Goal: Transaction & Acquisition: Book appointment/travel/reservation

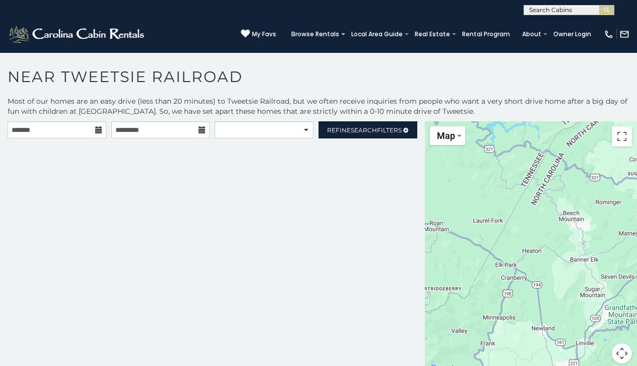
click at [99, 130] on icon at bounding box center [98, 129] width 7 height 7
click at [100, 130] on icon at bounding box center [98, 129] width 7 height 7
click at [98, 134] on icon at bounding box center [98, 129] width 7 height 7
click at [96, 129] on icon at bounding box center [98, 129] width 7 height 7
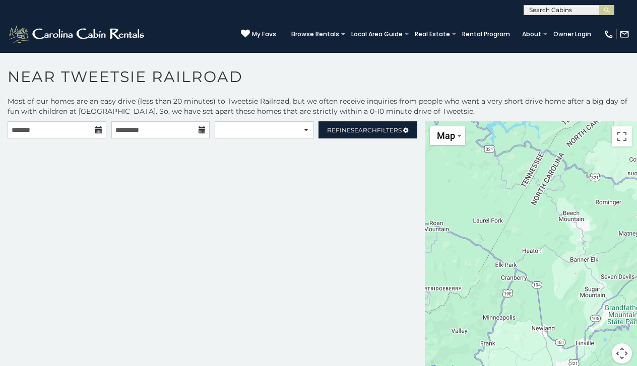
click at [202, 129] on icon at bounding box center [202, 129] width 7 height 7
click at [352, 128] on span "Search" at bounding box center [364, 130] width 26 height 8
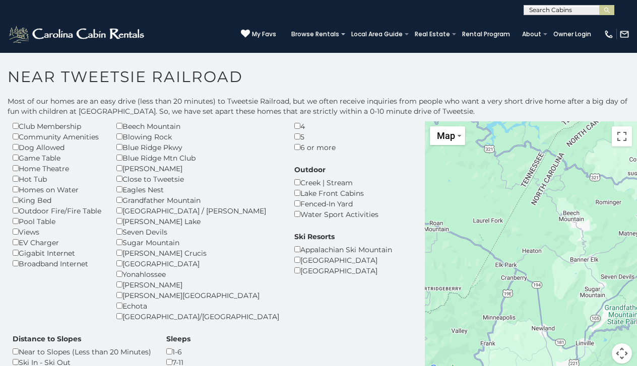
scroll to position [72, 0]
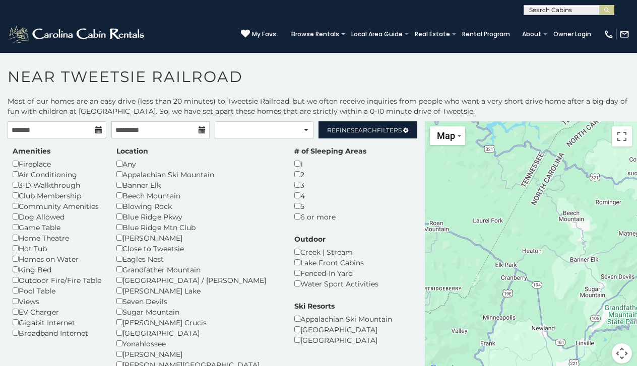
click at [98, 130] on icon at bounding box center [98, 129] width 7 height 7
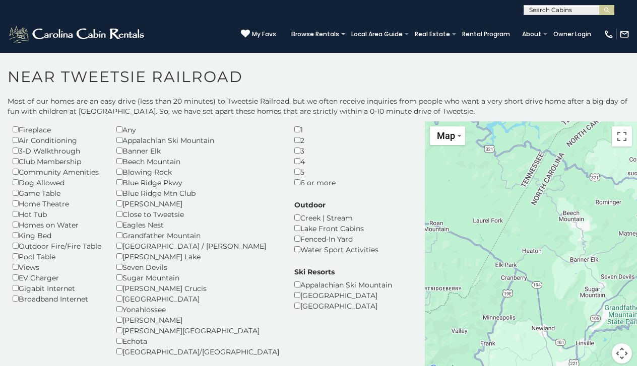
scroll to position [34, 0]
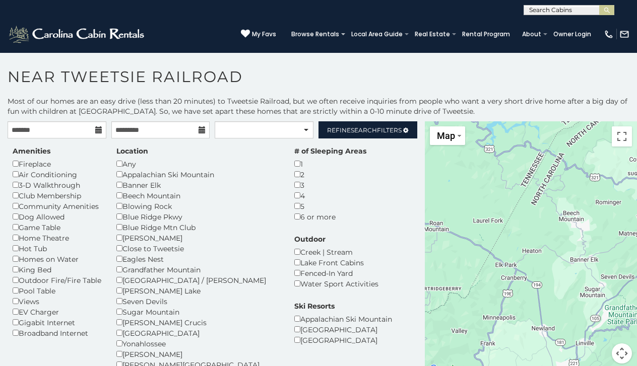
click at [98, 129] on icon at bounding box center [98, 129] width 7 height 7
click at [201, 132] on icon at bounding box center [202, 129] width 7 height 7
click at [354, 131] on span "Search" at bounding box center [364, 130] width 26 height 8
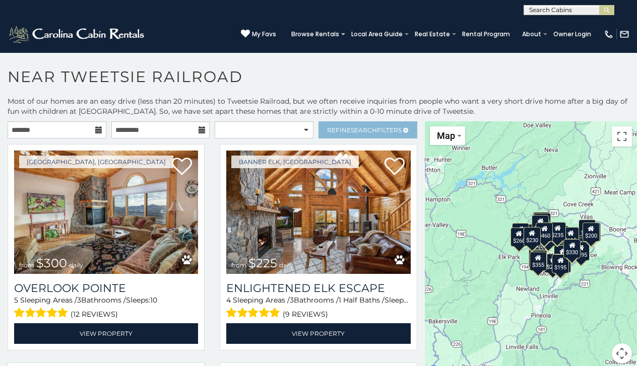
click at [345, 129] on span "Refine Search Filters" at bounding box center [364, 130] width 75 height 8
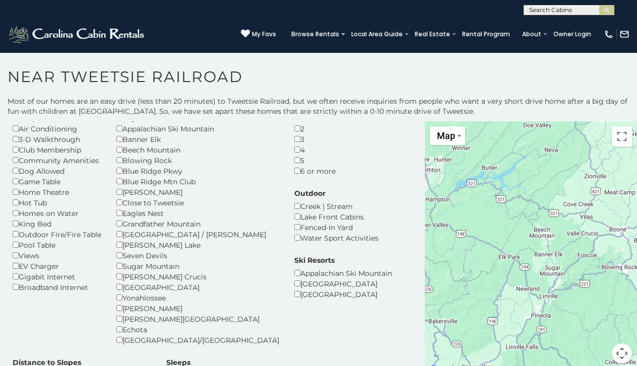
scroll to position [47, 0]
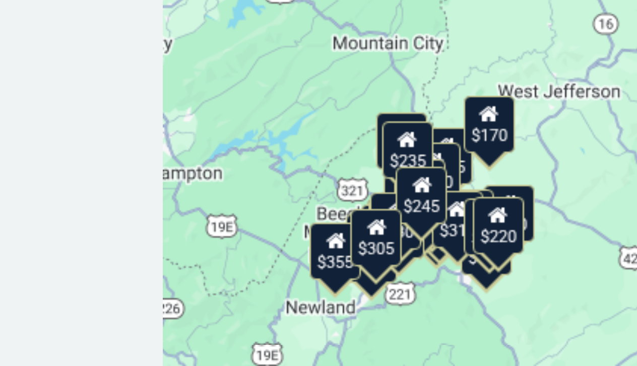
drag, startPoint x: 186, startPoint y: 83, endPoint x: 144, endPoint y: 75, distance: 43.1
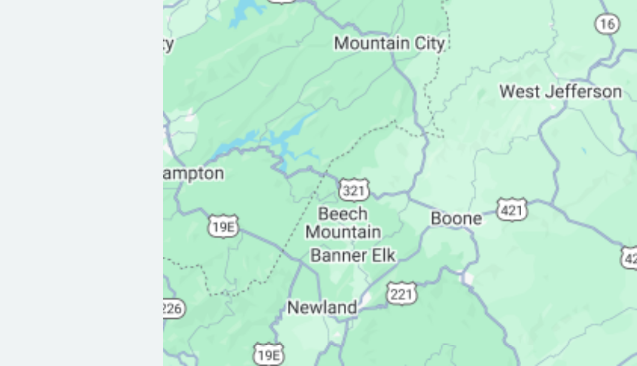
click at [425, 121] on div at bounding box center [531, 248] width 212 height 254
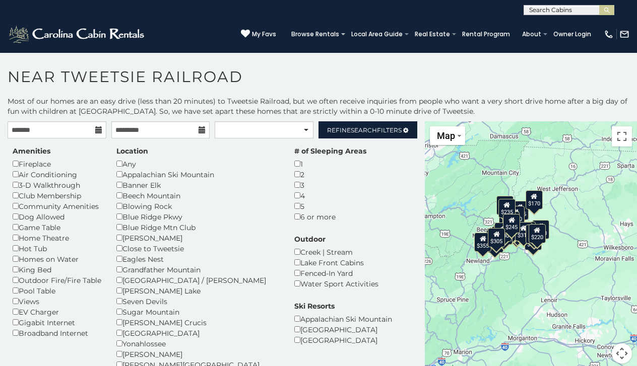
click at [97, 132] on icon at bounding box center [98, 129] width 7 height 7
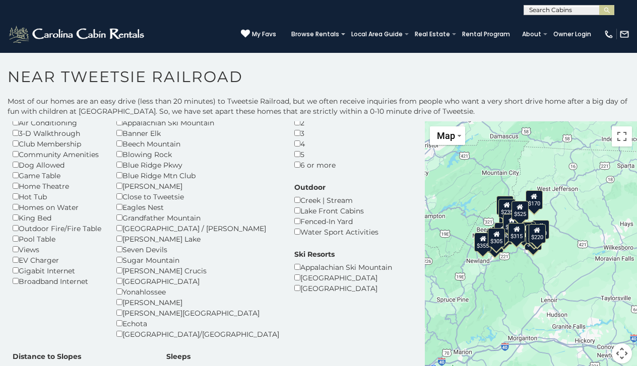
scroll to position [51, 0]
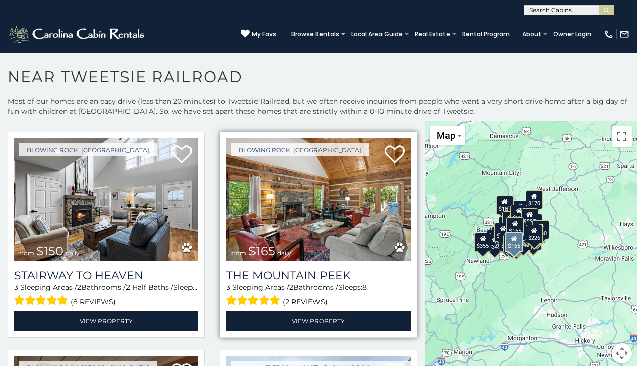
scroll to position [1459, 0]
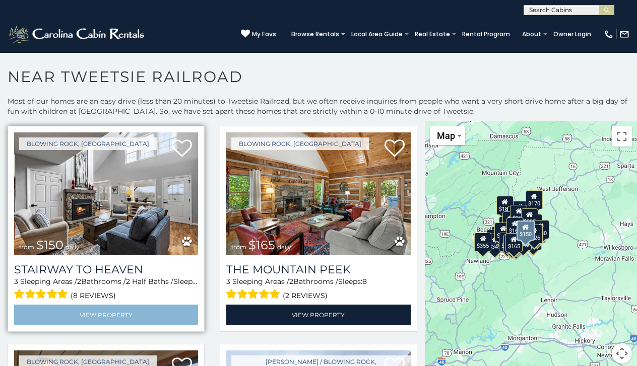
click at [112, 311] on link "View Property" at bounding box center [106, 315] width 184 height 21
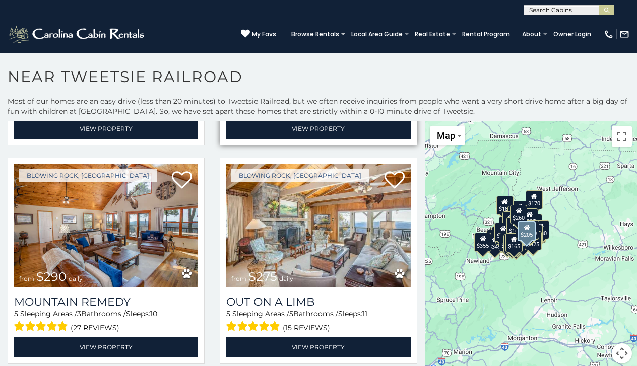
scroll to position [2520, 0]
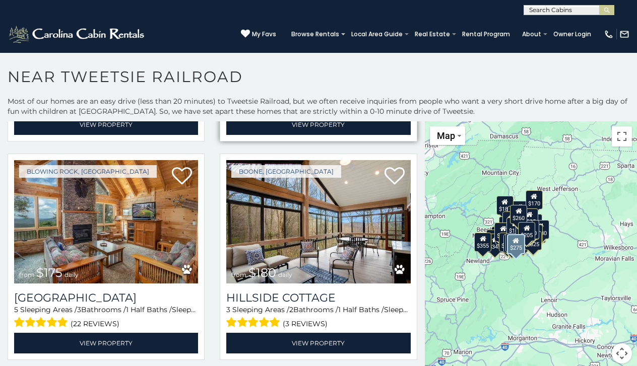
scroll to position [2744, 0]
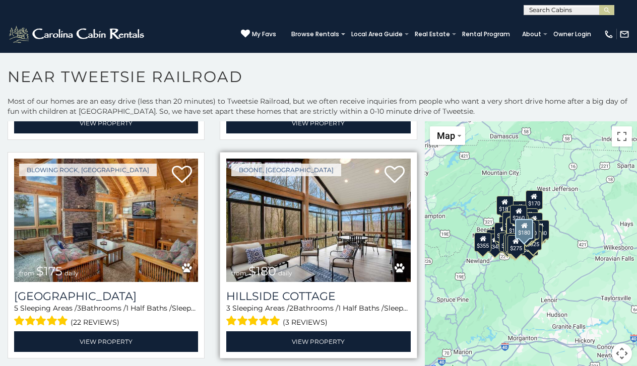
click at [317, 212] on img at bounding box center [318, 220] width 184 height 123
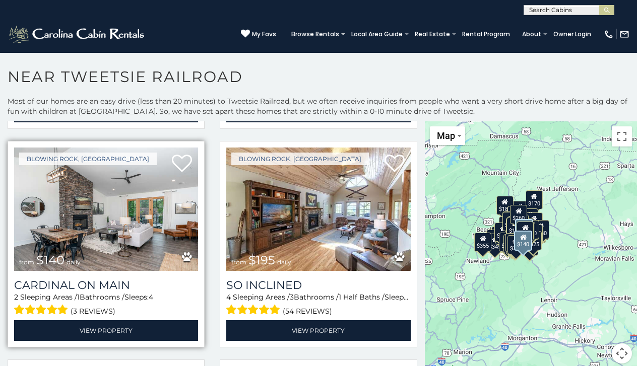
scroll to position [3191, 0]
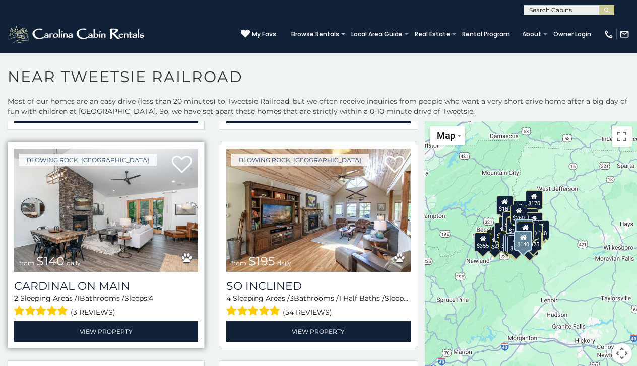
click at [108, 206] on img at bounding box center [106, 210] width 184 height 123
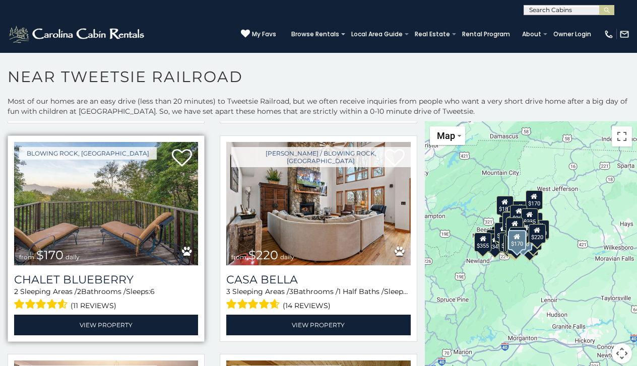
scroll to position [4073, 0]
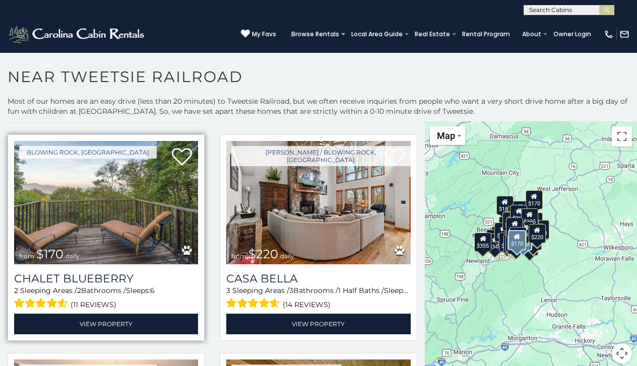
click at [89, 215] on img at bounding box center [106, 202] width 184 height 123
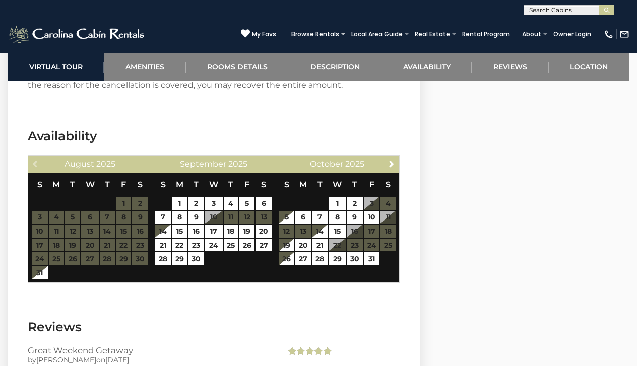
scroll to position [1881, 0]
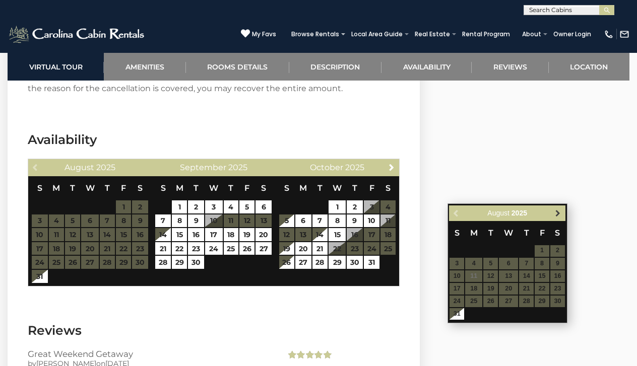
click at [558, 211] on span "Next" at bounding box center [558, 213] width 8 height 8
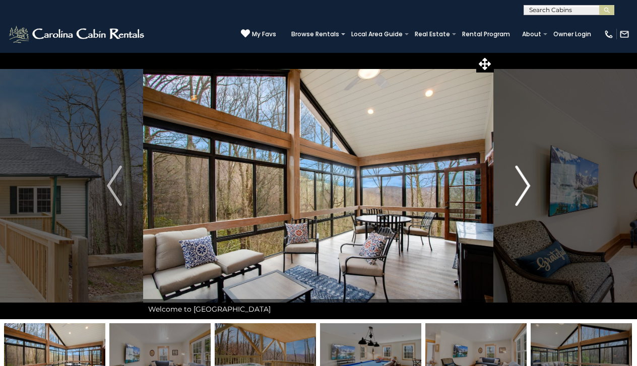
click at [526, 188] on img "Next" at bounding box center [522, 186] width 15 height 40
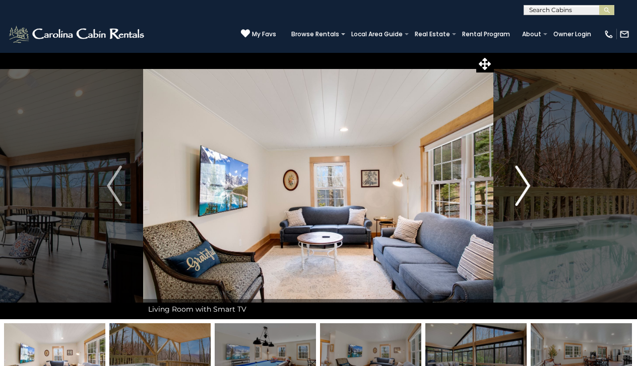
click at [526, 188] on img "Next" at bounding box center [522, 186] width 15 height 40
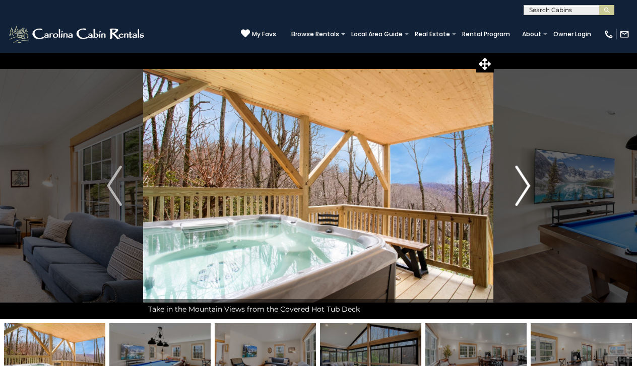
click at [526, 189] on img "Next" at bounding box center [522, 186] width 15 height 40
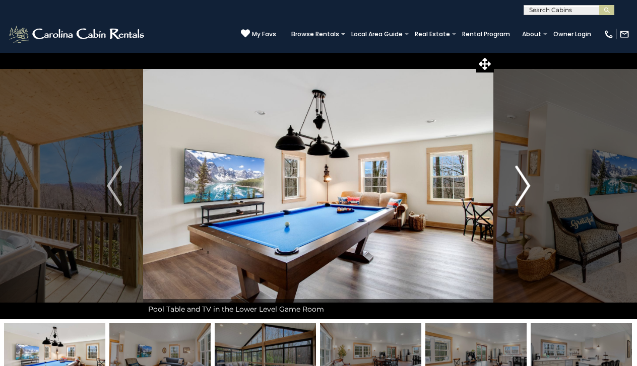
click at [526, 189] on img "Next" at bounding box center [522, 186] width 15 height 40
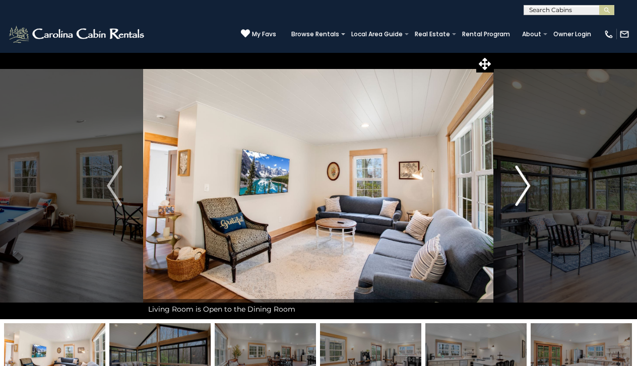
click at [525, 189] on img "Next" at bounding box center [522, 186] width 15 height 40
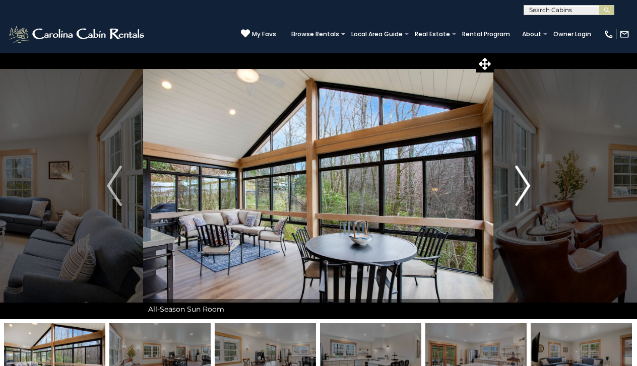
click at [525, 189] on img "Next" at bounding box center [522, 186] width 15 height 40
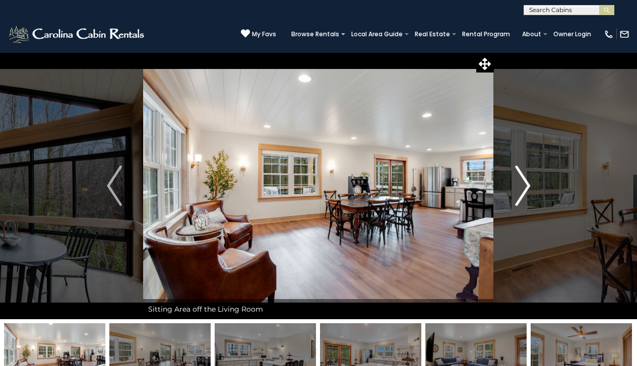
click at [525, 189] on img "Next" at bounding box center [522, 186] width 15 height 40
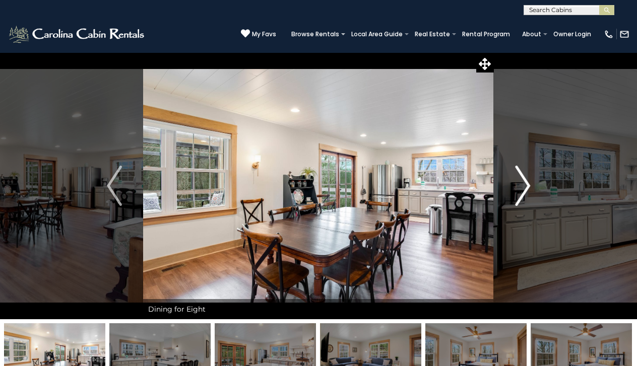
click at [525, 189] on img "Next" at bounding box center [522, 186] width 15 height 40
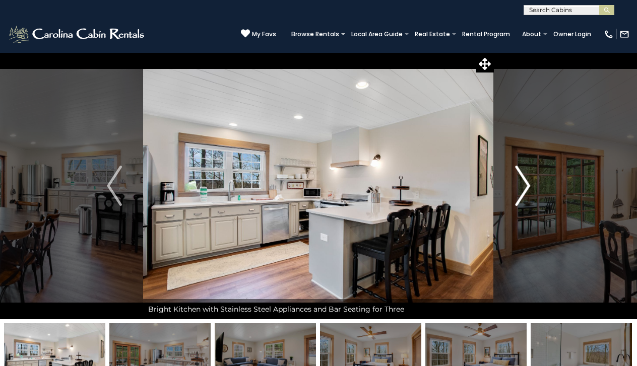
click at [525, 189] on img "Next" at bounding box center [522, 186] width 15 height 40
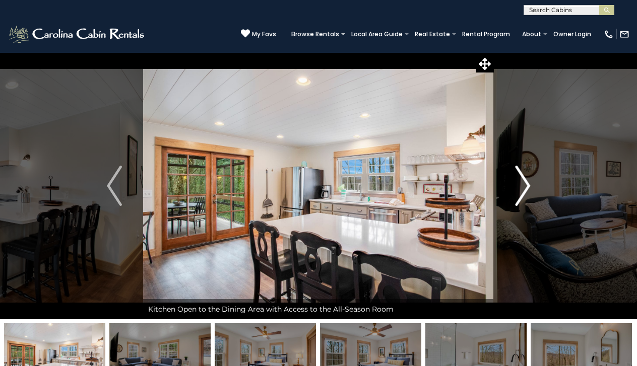
click at [525, 189] on img "Next" at bounding box center [522, 186] width 15 height 40
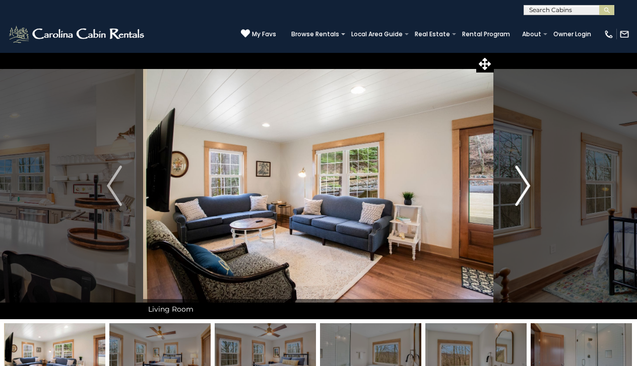
click at [525, 189] on img "Next" at bounding box center [522, 186] width 15 height 40
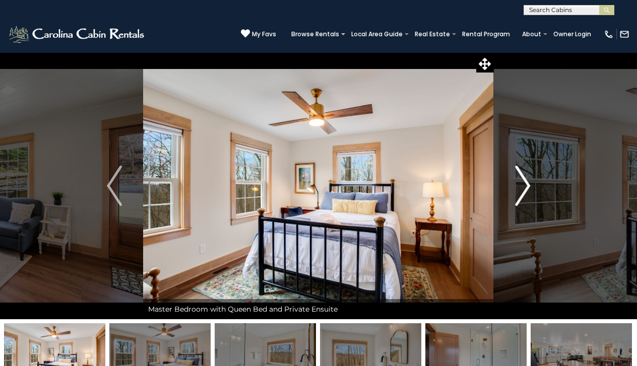
click at [525, 189] on img "Next" at bounding box center [522, 186] width 15 height 40
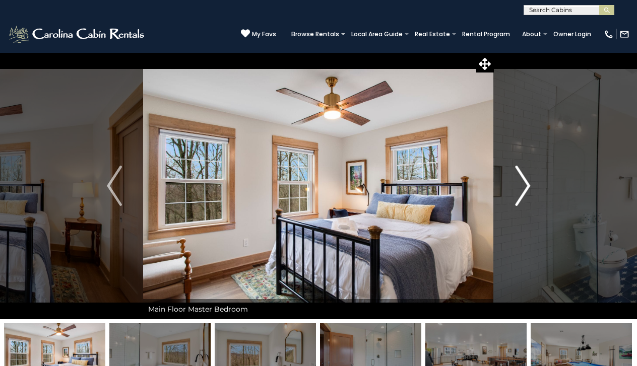
click at [525, 189] on img "Next" at bounding box center [522, 186] width 15 height 40
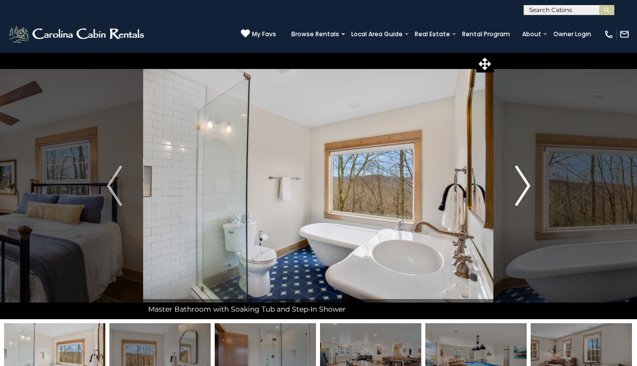
click at [524, 189] on img "Next" at bounding box center [522, 186] width 15 height 40
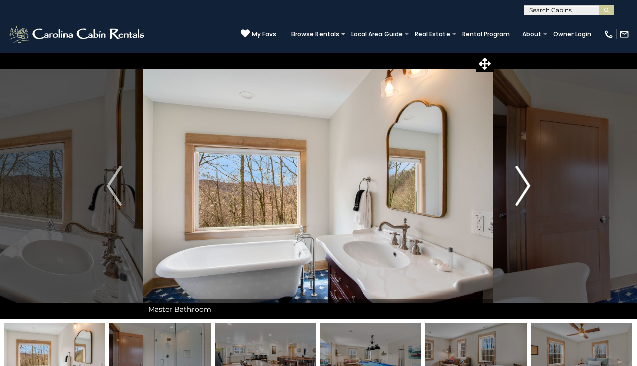
click at [524, 189] on img "Next" at bounding box center [522, 186] width 15 height 40
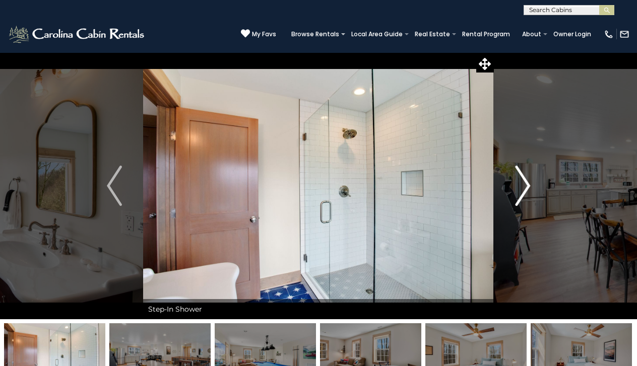
click at [525, 190] on img "Next" at bounding box center [522, 186] width 15 height 40
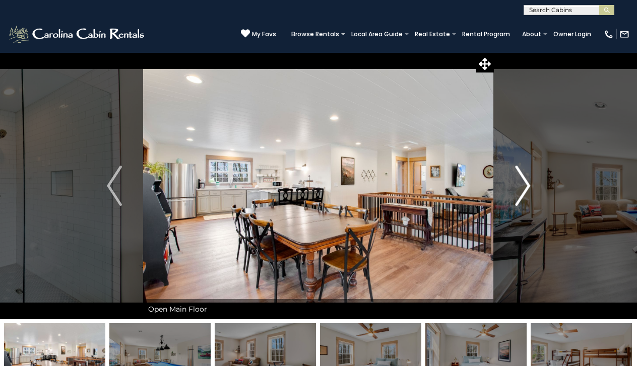
click at [525, 190] on img "Next" at bounding box center [522, 186] width 15 height 40
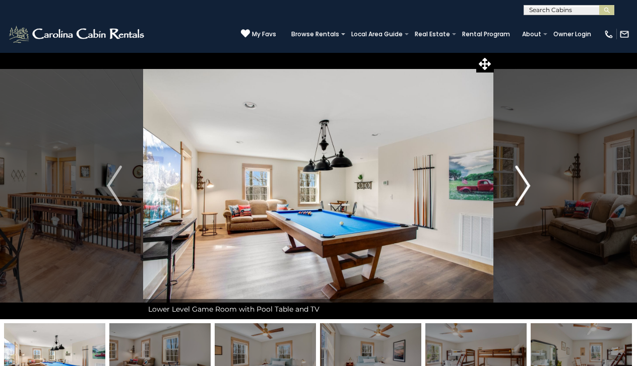
click at [525, 190] on img "Next" at bounding box center [522, 186] width 15 height 40
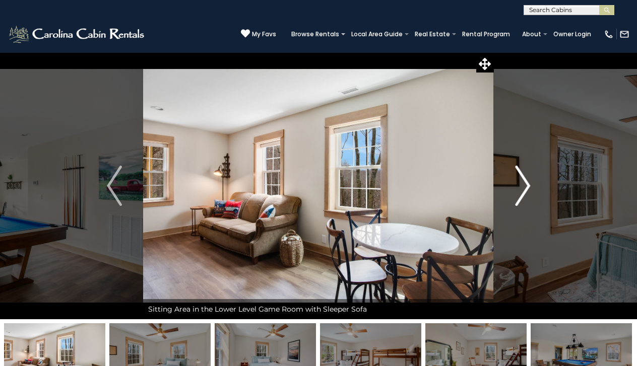
click at [525, 190] on img "Next" at bounding box center [522, 186] width 15 height 40
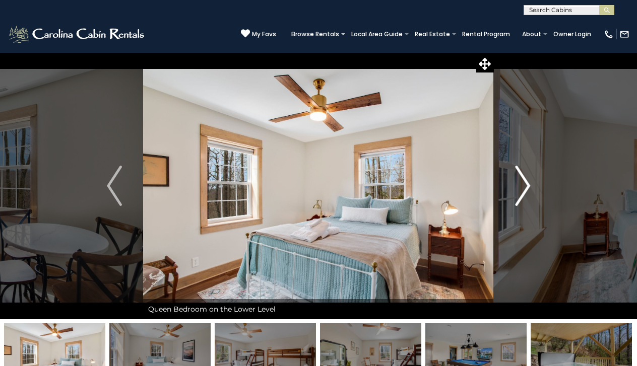
click at [525, 190] on img "Next" at bounding box center [522, 186] width 15 height 40
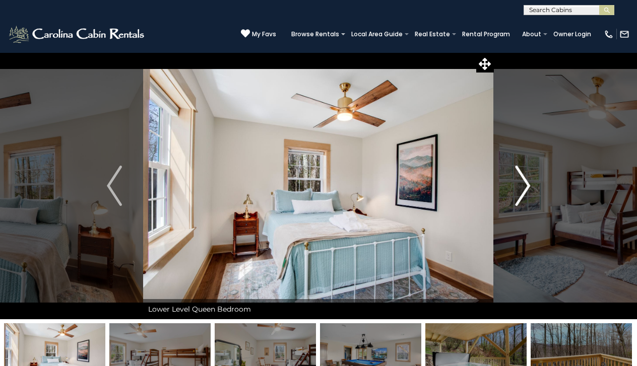
click at [525, 190] on img "Next" at bounding box center [522, 186] width 15 height 40
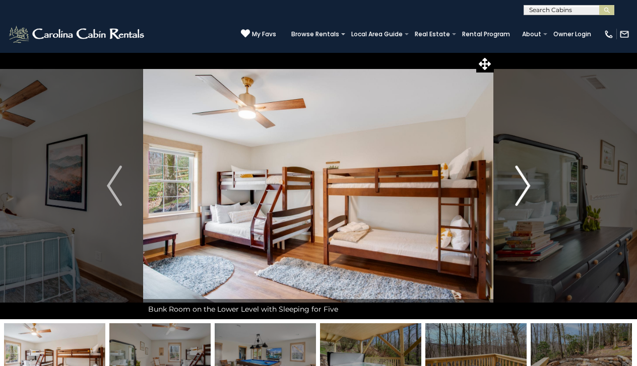
click at [523, 189] on img "Next" at bounding box center [522, 186] width 15 height 40
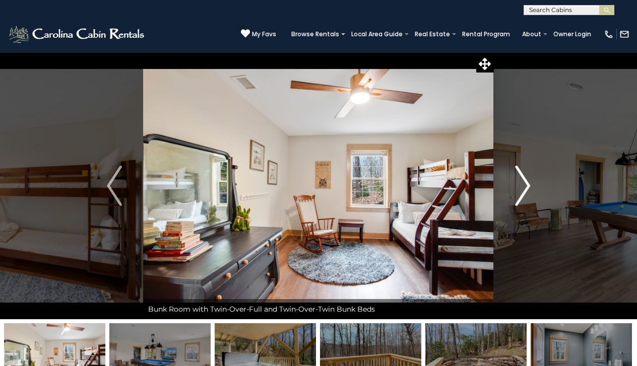
click at [523, 189] on img "Next" at bounding box center [522, 186] width 15 height 40
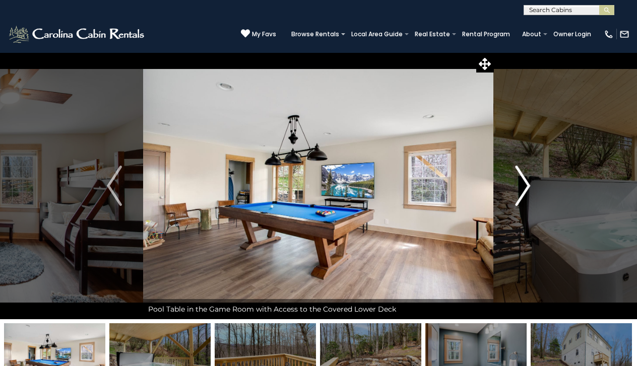
click at [523, 189] on img "Next" at bounding box center [522, 186] width 15 height 40
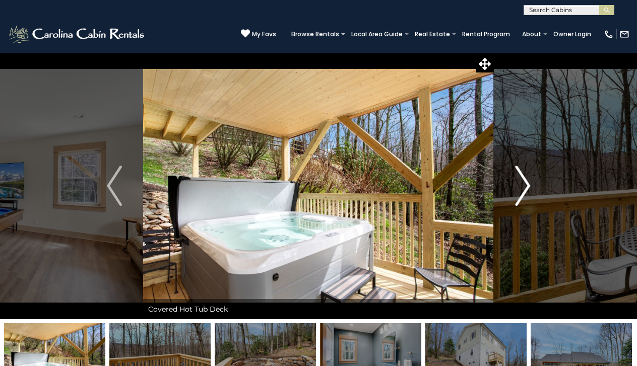
click at [523, 189] on img "Next" at bounding box center [522, 186] width 15 height 40
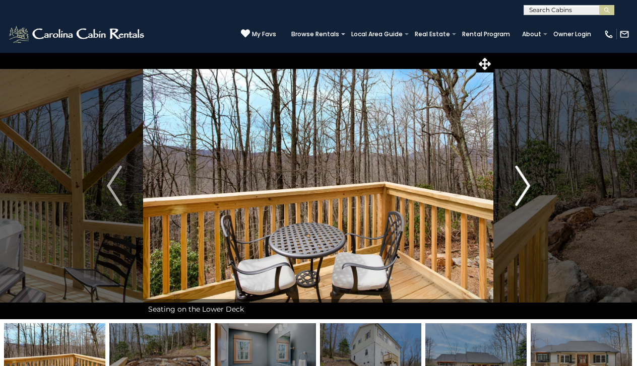
click at [522, 189] on img "Next" at bounding box center [522, 186] width 15 height 40
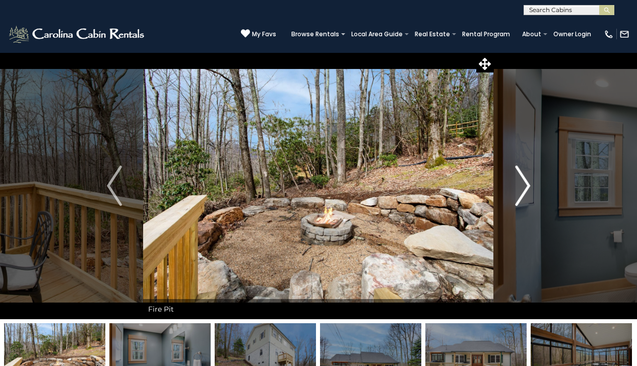
click at [522, 189] on img "Next" at bounding box center [522, 186] width 15 height 40
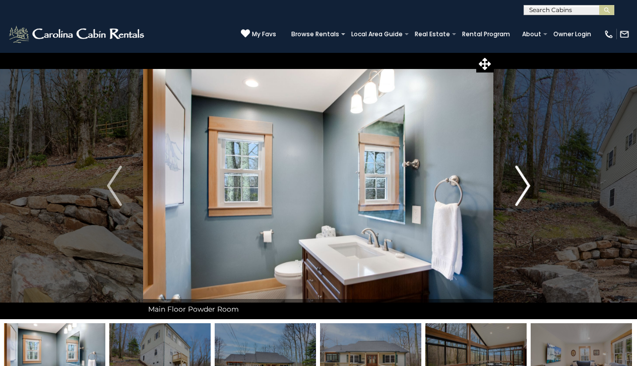
click at [522, 189] on img "Next" at bounding box center [522, 186] width 15 height 40
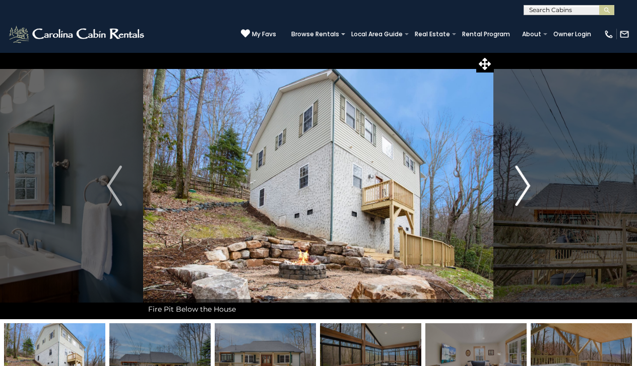
click at [522, 189] on img "Next" at bounding box center [522, 186] width 15 height 40
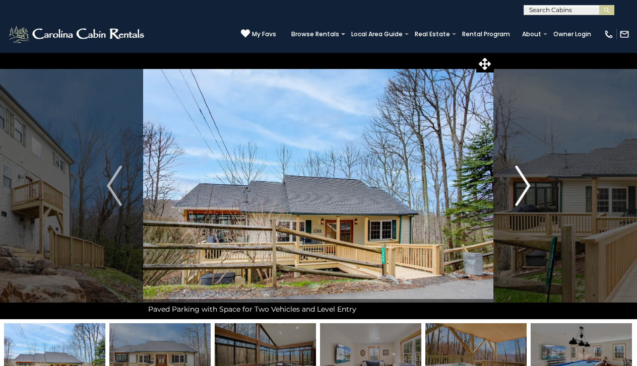
click at [522, 189] on img "Next" at bounding box center [522, 186] width 15 height 40
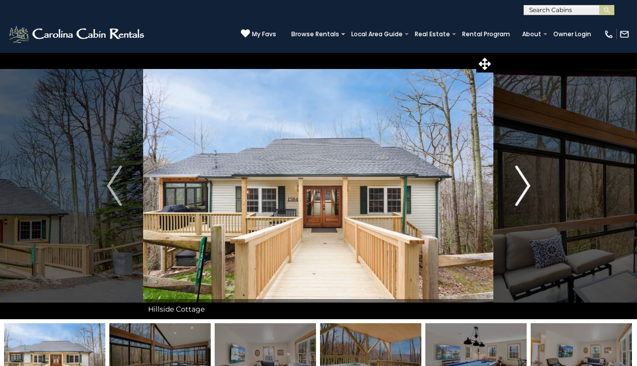
click at [522, 189] on img "Next" at bounding box center [522, 186] width 15 height 40
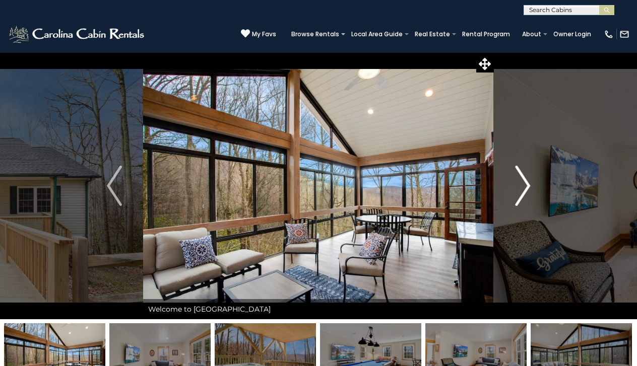
click at [522, 189] on img "Next" at bounding box center [522, 186] width 15 height 40
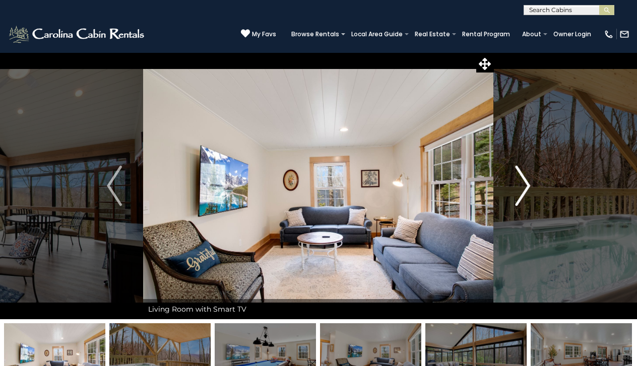
click at [522, 189] on img "Next" at bounding box center [522, 186] width 15 height 40
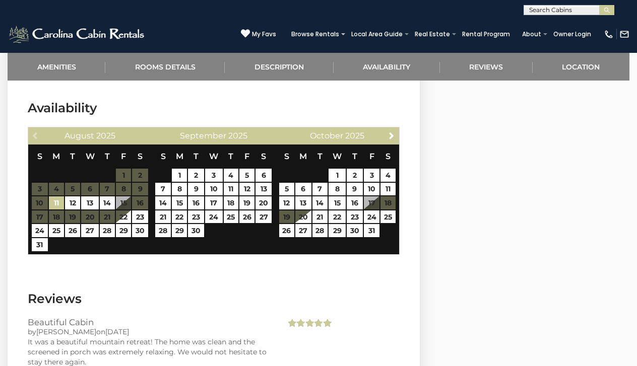
scroll to position [1889, 0]
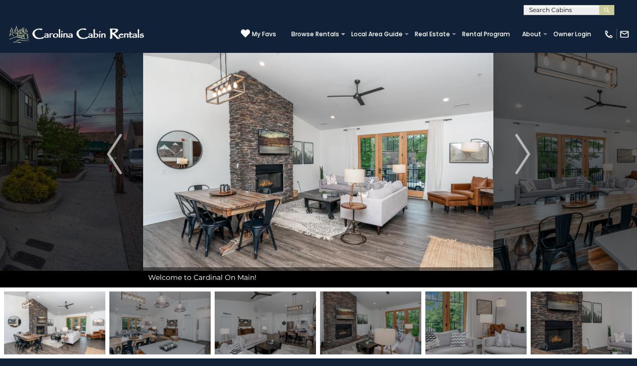
scroll to position [24, 0]
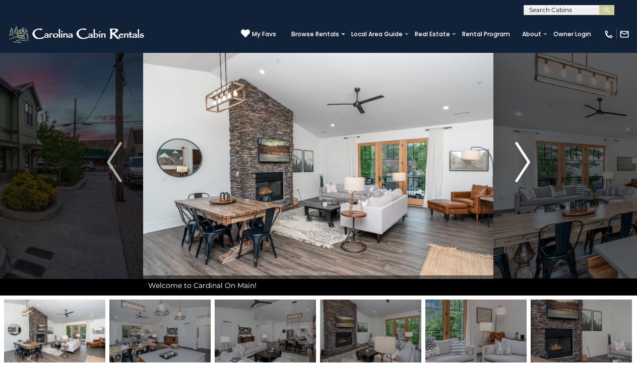
click at [527, 165] on img "Next" at bounding box center [522, 162] width 15 height 40
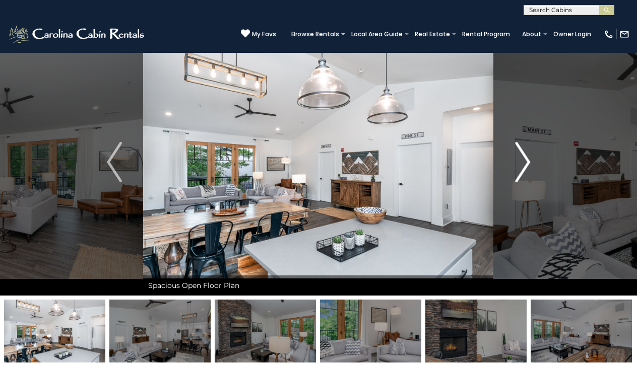
click at [527, 165] on img "Next" at bounding box center [522, 162] width 15 height 40
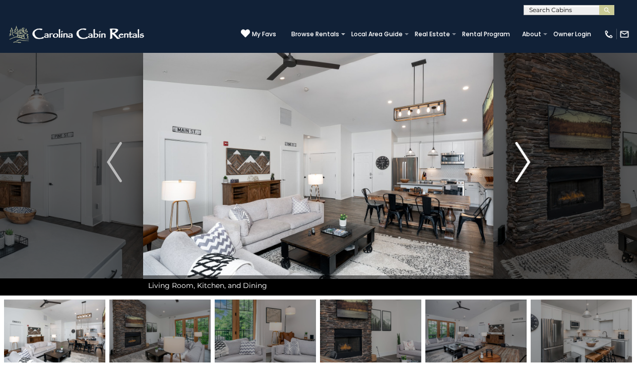
click at [527, 165] on img "Next" at bounding box center [522, 162] width 15 height 40
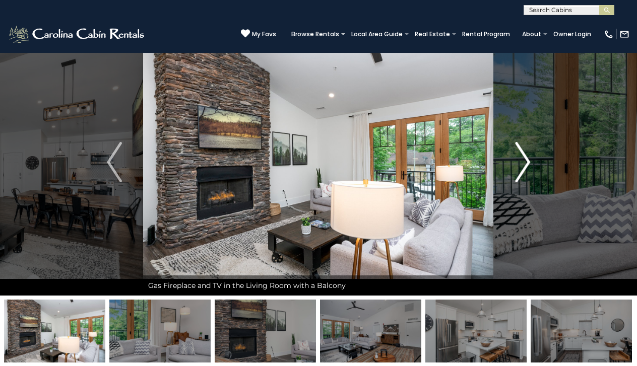
click at [527, 165] on img "Next" at bounding box center [522, 162] width 15 height 40
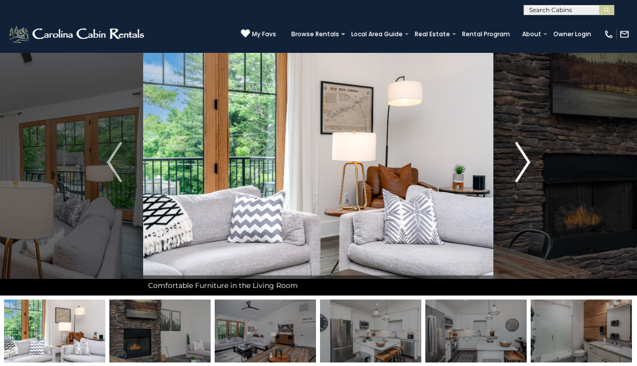
click at [526, 166] on img "Next" at bounding box center [522, 162] width 15 height 40
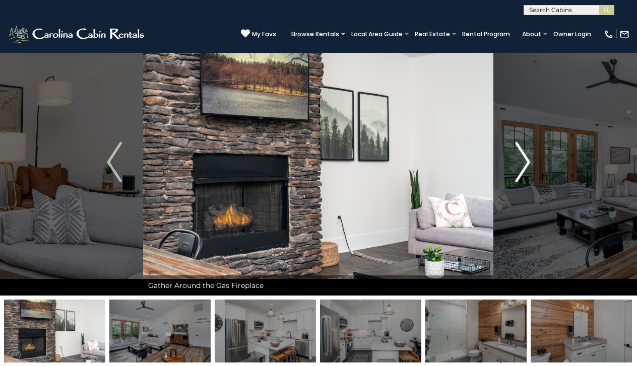
click at [526, 166] on img "Next" at bounding box center [522, 162] width 15 height 40
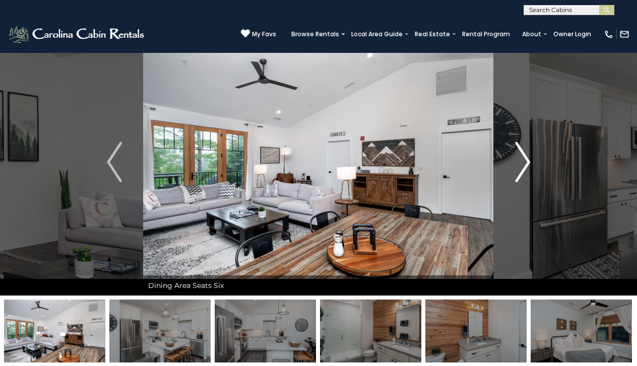
click at [526, 166] on img "Next" at bounding box center [522, 162] width 15 height 40
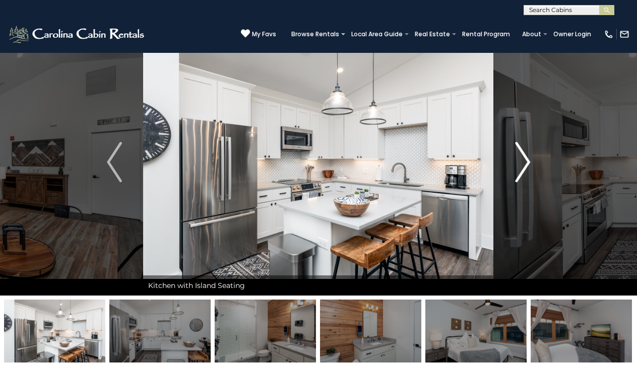
click at [526, 166] on img "Next" at bounding box center [522, 162] width 15 height 40
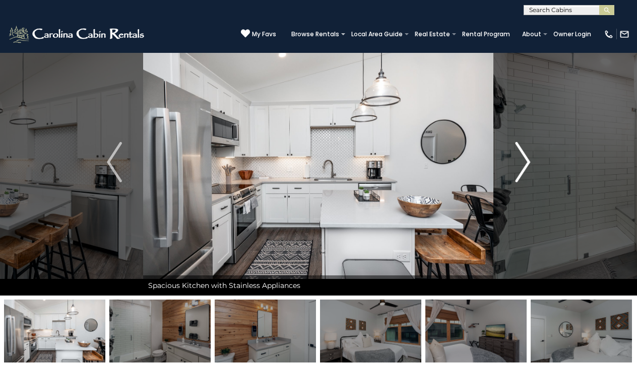
click at [526, 166] on img "Next" at bounding box center [522, 162] width 15 height 40
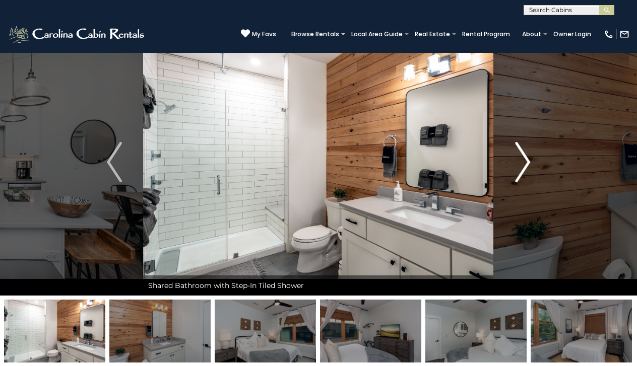
click at [526, 166] on img "Next" at bounding box center [522, 162] width 15 height 40
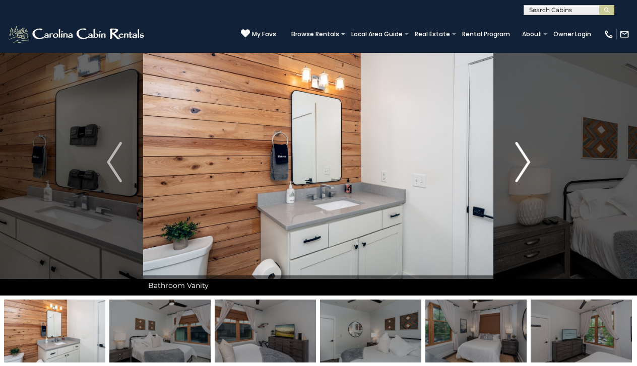
click at [526, 166] on img "Next" at bounding box center [522, 162] width 15 height 40
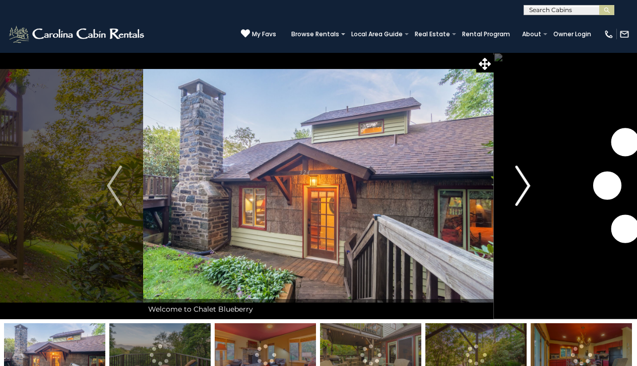
click at [522, 191] on img "Next" at bounding box center [522, 186] width 15 height 40
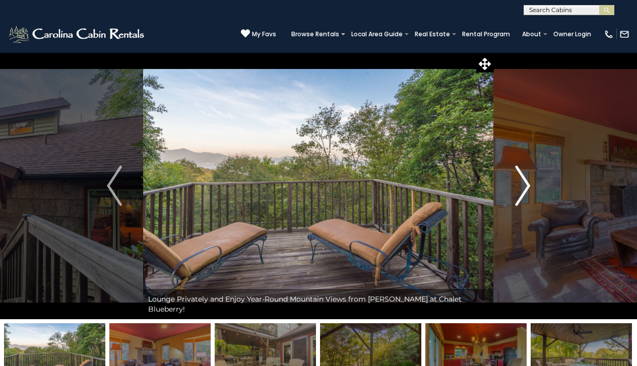
click at [522, 191] on img "Next" at bounding box center [522, 186] width 15 height 40
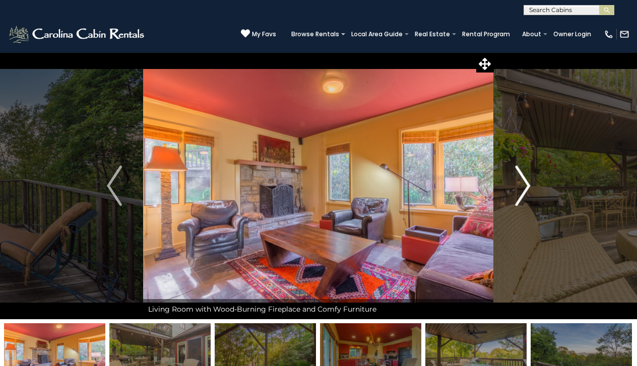
click at [522, 191] on img "Next" at bounding box center [522, 186] width 15 height 40
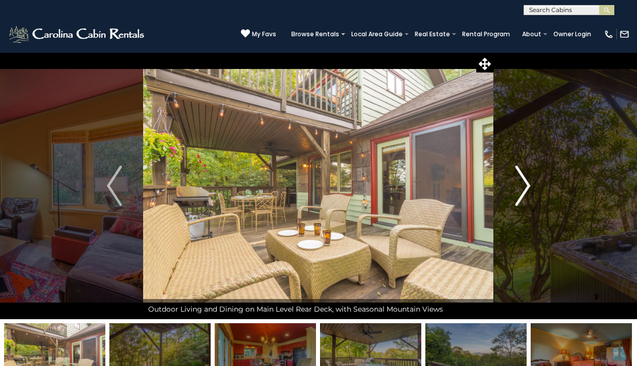
click at [522, 191] on img "Next" at bounding box center [522, 186] width 15 height 40
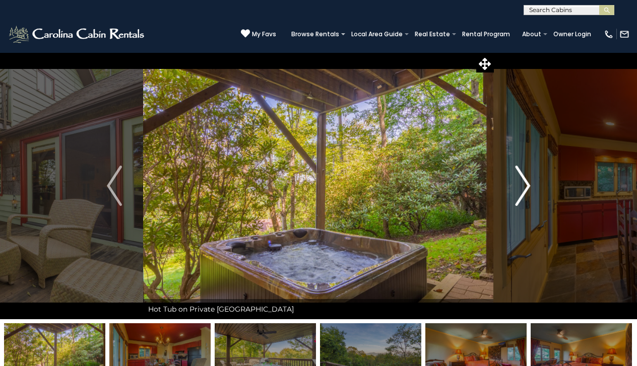
click at [522, 191] on img "Next" at bounding box center [522, 186] width 15 height 40
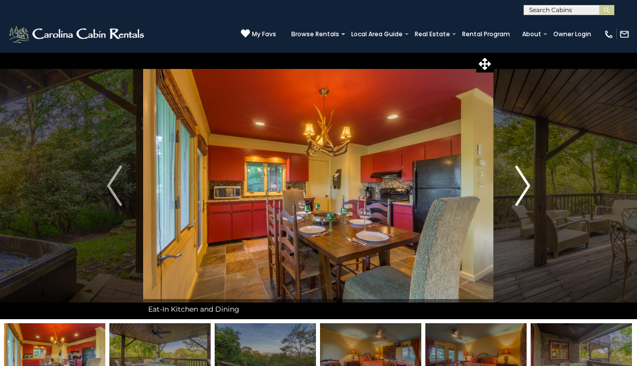
click at [522, 191] on img "Next" at bounding box center [522, 186] width 15 height 40
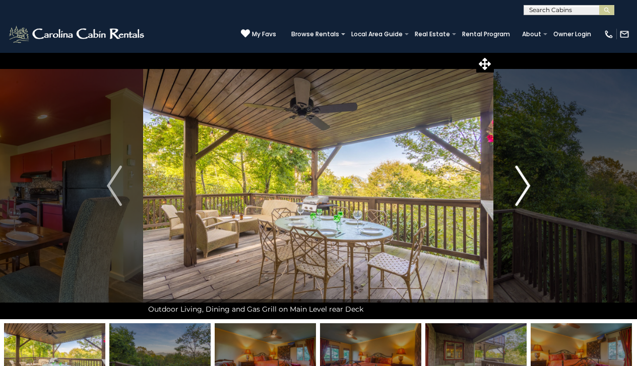
click at [522, 190] on img "Next" at bounding box center [522, 186] width 15 height 40
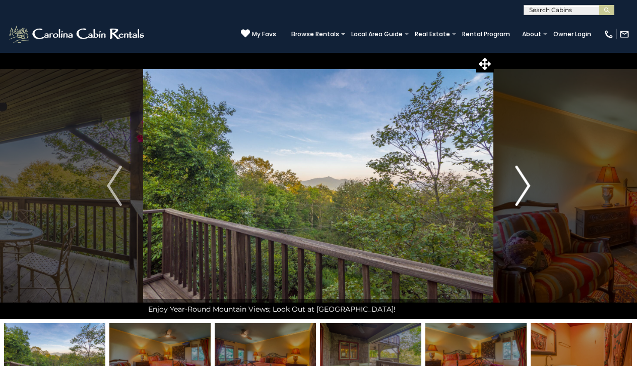
click at [522, 190] on img "Next" at bounding box center [522, 186] width 15 height 40
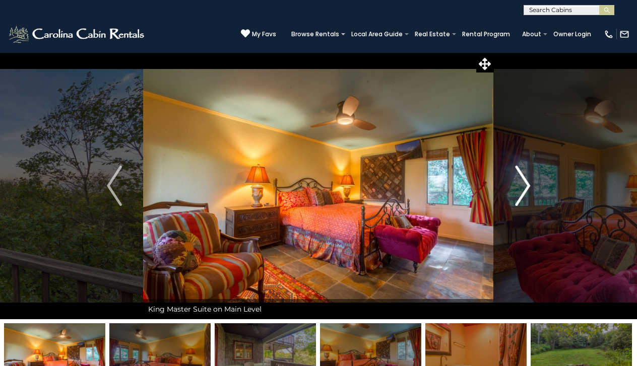
click at [522, 190] on img "Next" at bounding box center [522, 186] width 15 height 40
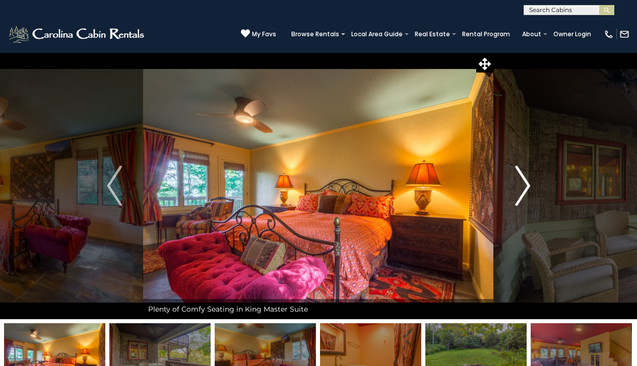
click at [522, 190] on img "Next" at bounding box center [522, 186] width 15 height 40
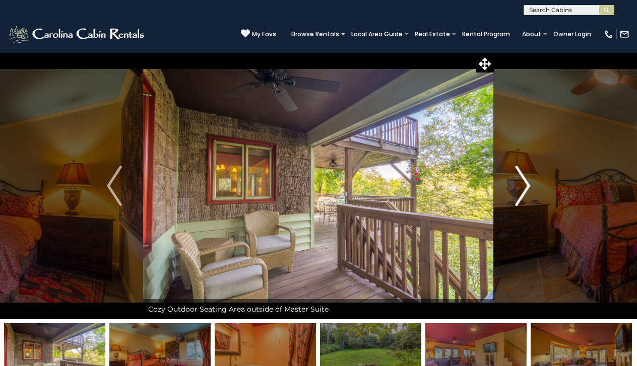
click at [523, 190] on img "Next" at bounding box center [522, 186] width 15 height 40
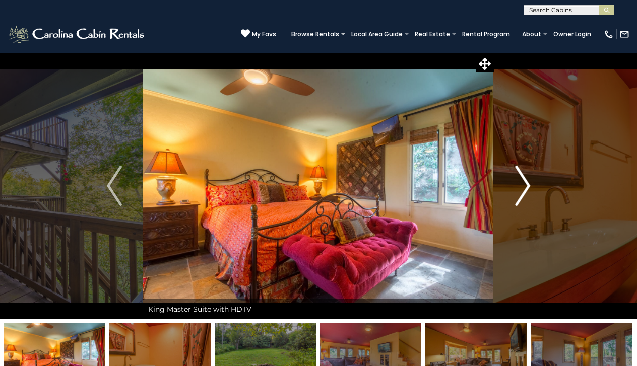
click at [523, 190] on img "Next" at bounding box center [522, 186] width 15 height 40
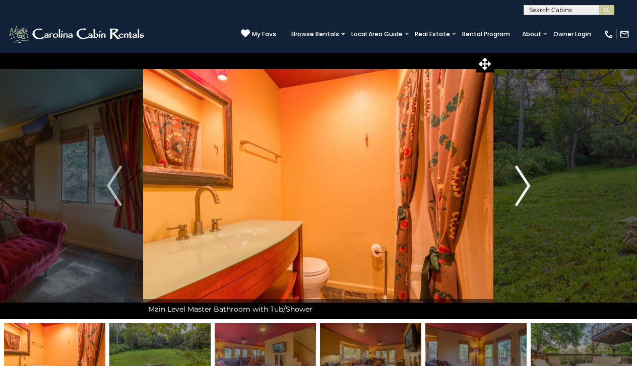
click at [522, 190] on img "Next" at bounding box center [522, 186] width 15 height 40
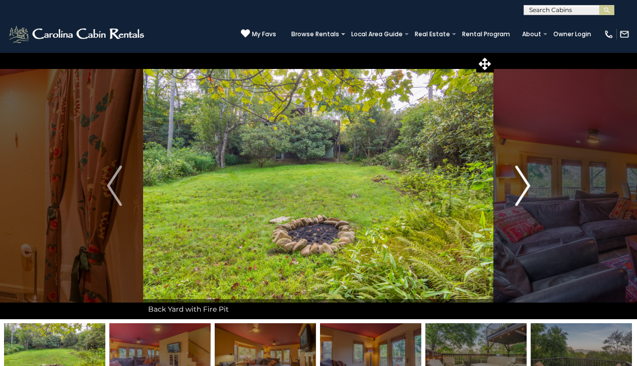
click at [522, 190] on img "Next" at bounding box center [522, 186] width 15 height 40
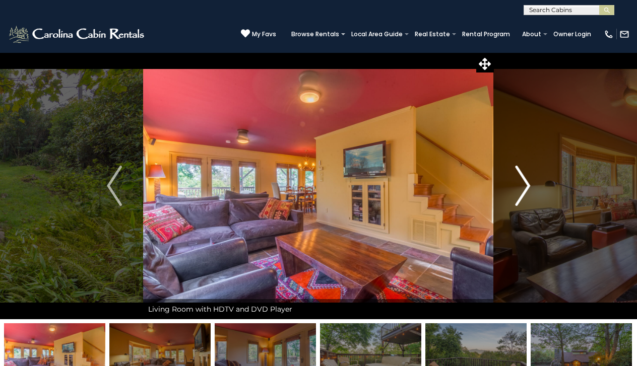
click at [522, 190] on img "Next" at bounding box center [522, 186] width 15 height 40
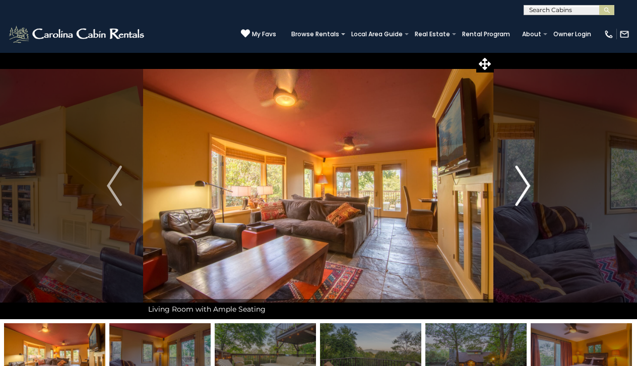
click at [522, 190] on img "Next" at bounding box center [522, 186] width 15 height 40
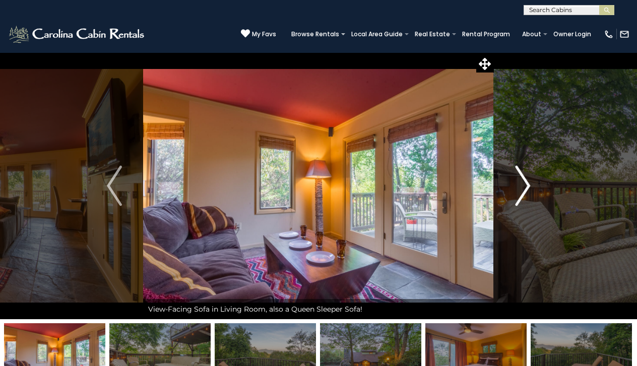
click at [522, 190] on img "Next" at bounding box center [522, 186] width 15 height 40
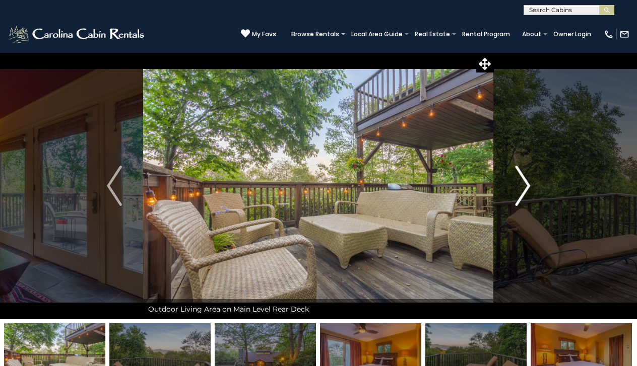
click at [522, 190] on img "Next" at bounding box center [522, 186] width 15 height 40
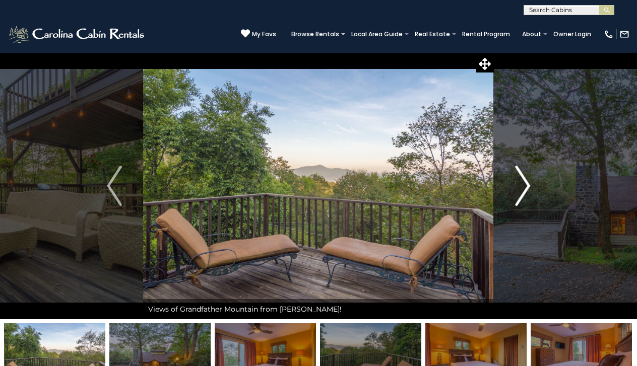
click at [522, 190] on img "Next" at bounding box center [522, 186] width 15 height 40
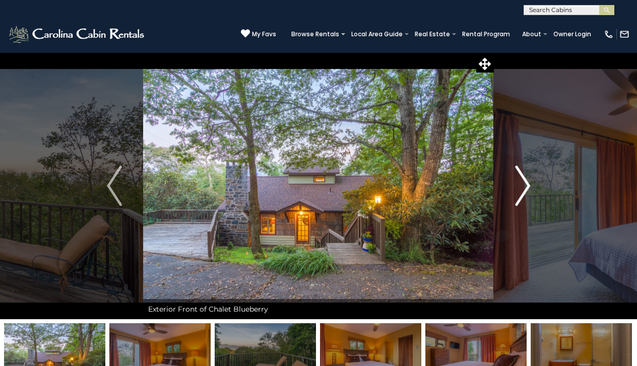
click at [522, 190] on img "Next" at bounding box center [522, 186] width 15 height 40
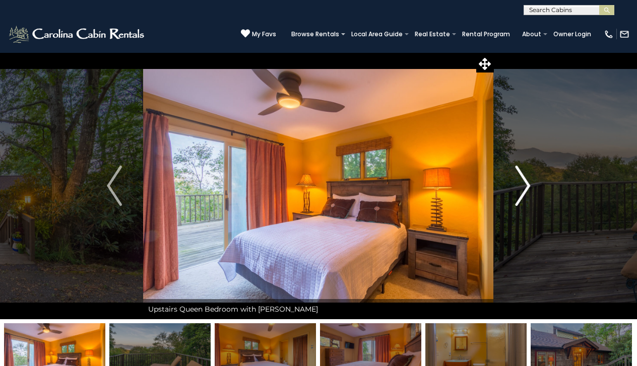
click at [522, 190] on img "Next" at bounding box center [522, 186] width 15 height 40
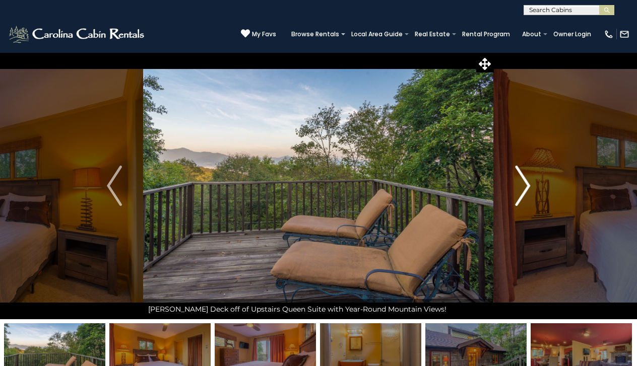
click at [522, 190] on img "Next" at bounding box center [522, 186] width 15 height 40
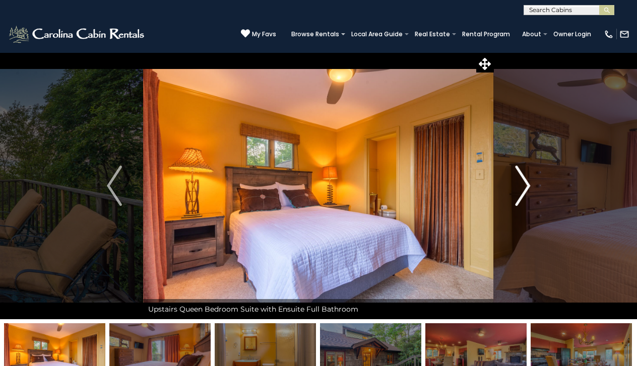
click at [522, 190] on img "Next" at bounding box center [522, 186] width 15 height 40
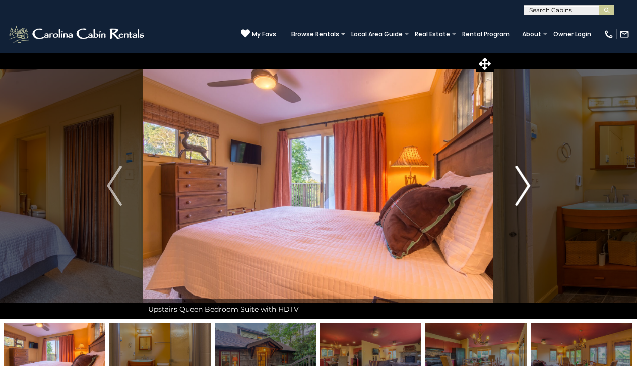
click at [522, 190] on img "Next" at bounding box center [522, 186] width 15 height 40
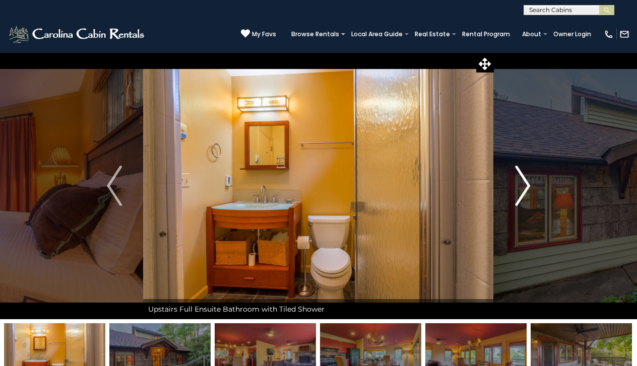
click at [522, 190] on img "Next" at bounding box center [522, 186] width 15 height 40
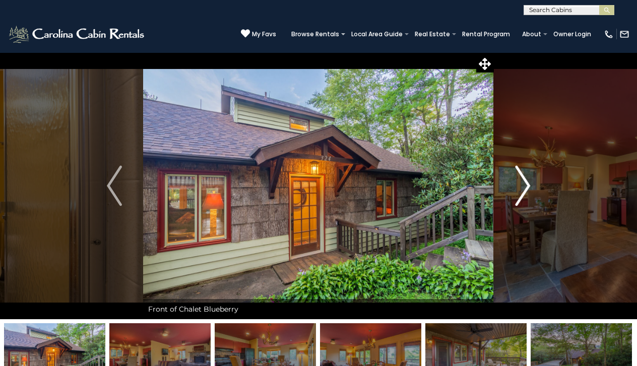
click at [522, 190] on img "Next" at bounding box center [522, 186] width 15 height 40
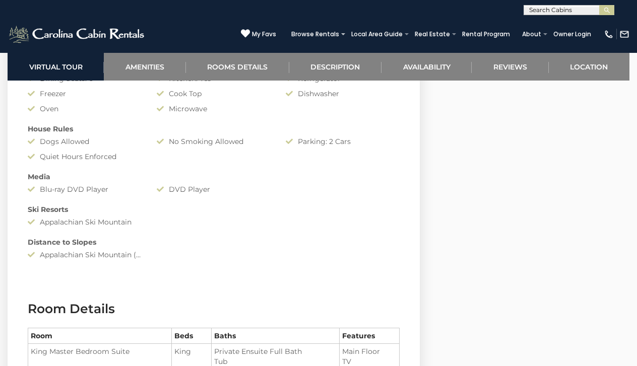
scroll to position [908, 0]
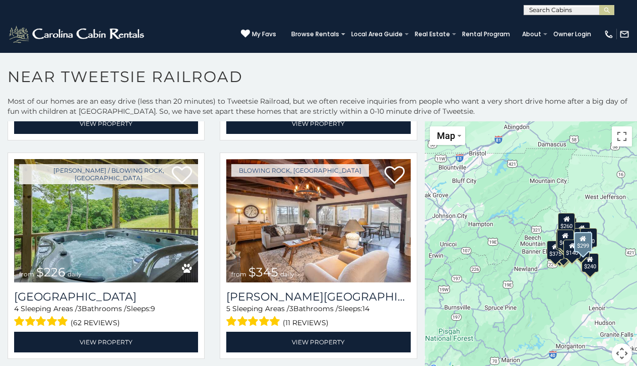
scroll to position [1523, 0]
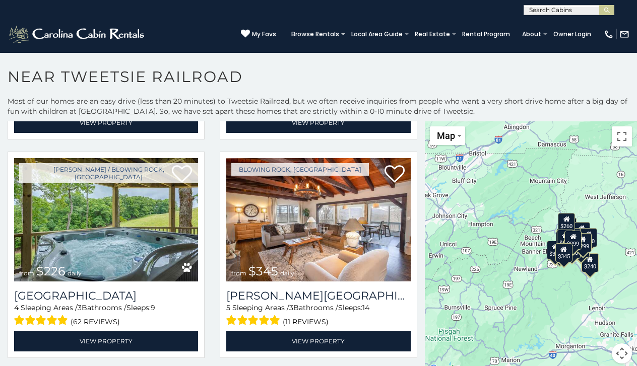
click at [540, 11] on input "text" at bounding box center [568, 12] width 88 height 10
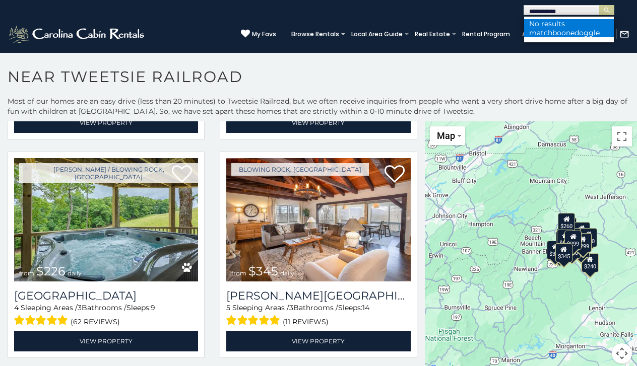
type input "**********"
drag, startPoint x: 569, startPoint y: 28, endPoint x: 554, endPoint y: 34, distance: 16.5
click at [554, 34] on span "boonedoggle" at bounding box center [575, 32] width 47 height 9
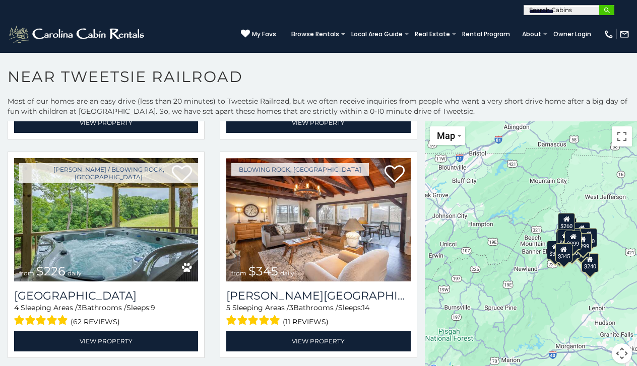
click at [604, 11] on img "submit" at bounding box center [607, 11] width 8 height 8
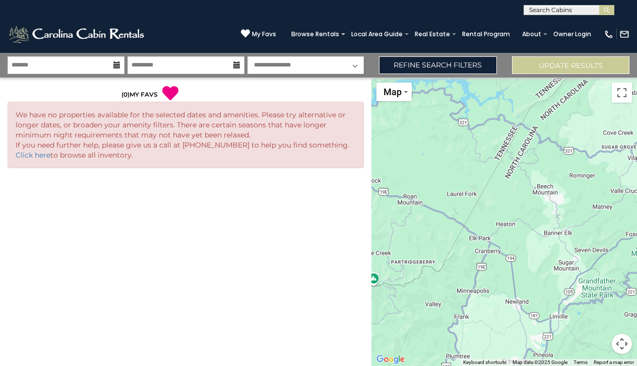
click at [542, 10] on input "text" at bounding box center [568, 12] width 88 height 10
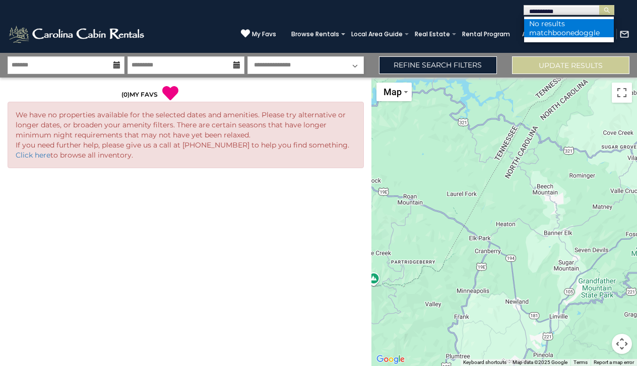
type input "**********"
click at [552, 32] on span "boonedoggle" at bounding box center [575, 32] width 47 height 9
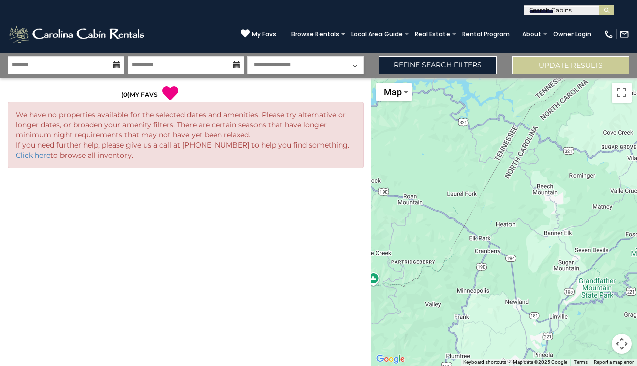
click at [532, 8] on input "**********" at bounding box center [568, 12] width 88 height 10
